Goal: Task Accomplishment & Management: Manage account settings

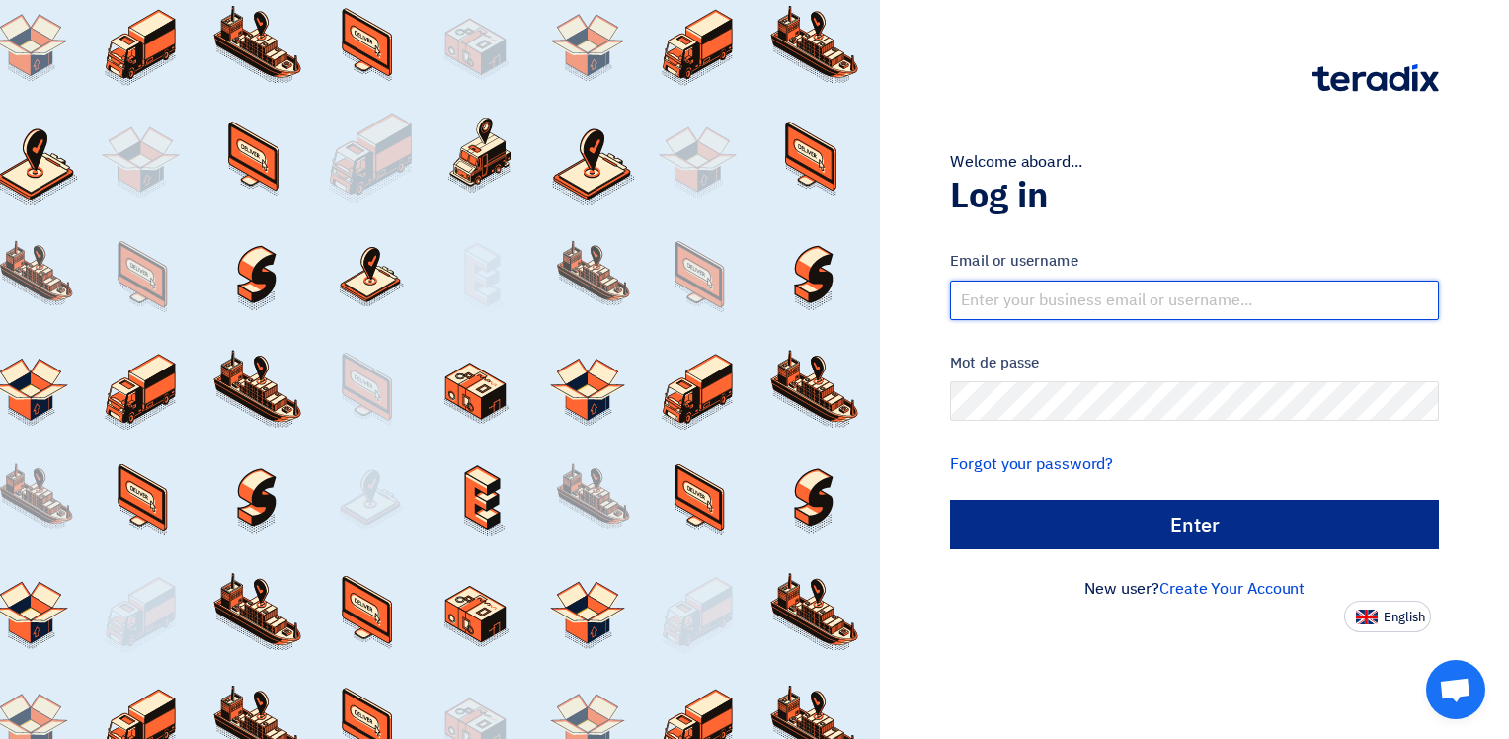
type input "[EMAIL_ADDRESS][DOMAIN_NAME]"
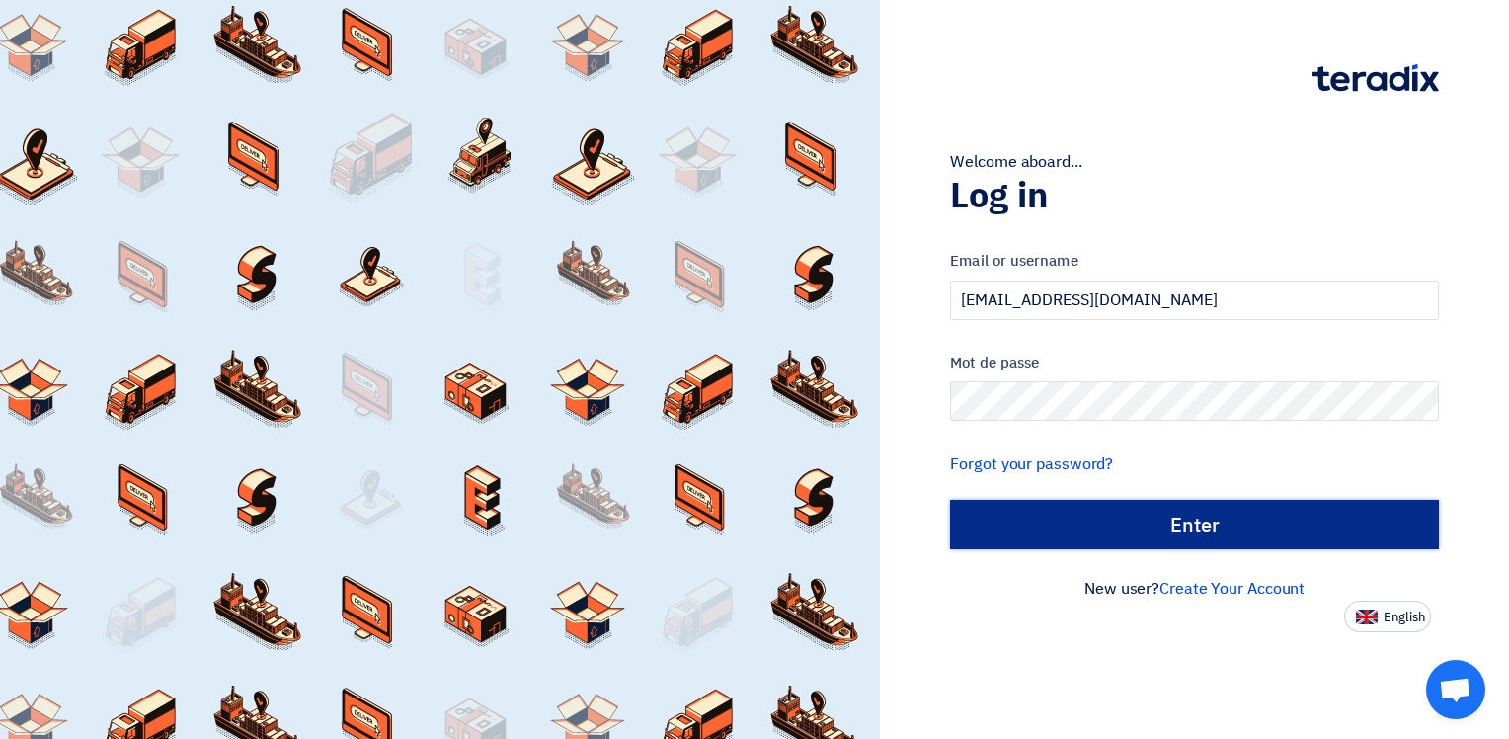
click at [1174, 525] on input "الدخول" at bounding box center [1194, 524] width 489 height 49
type input "Sign in"
